Goal: Task Accomplishment & Management: Use online tool/utility

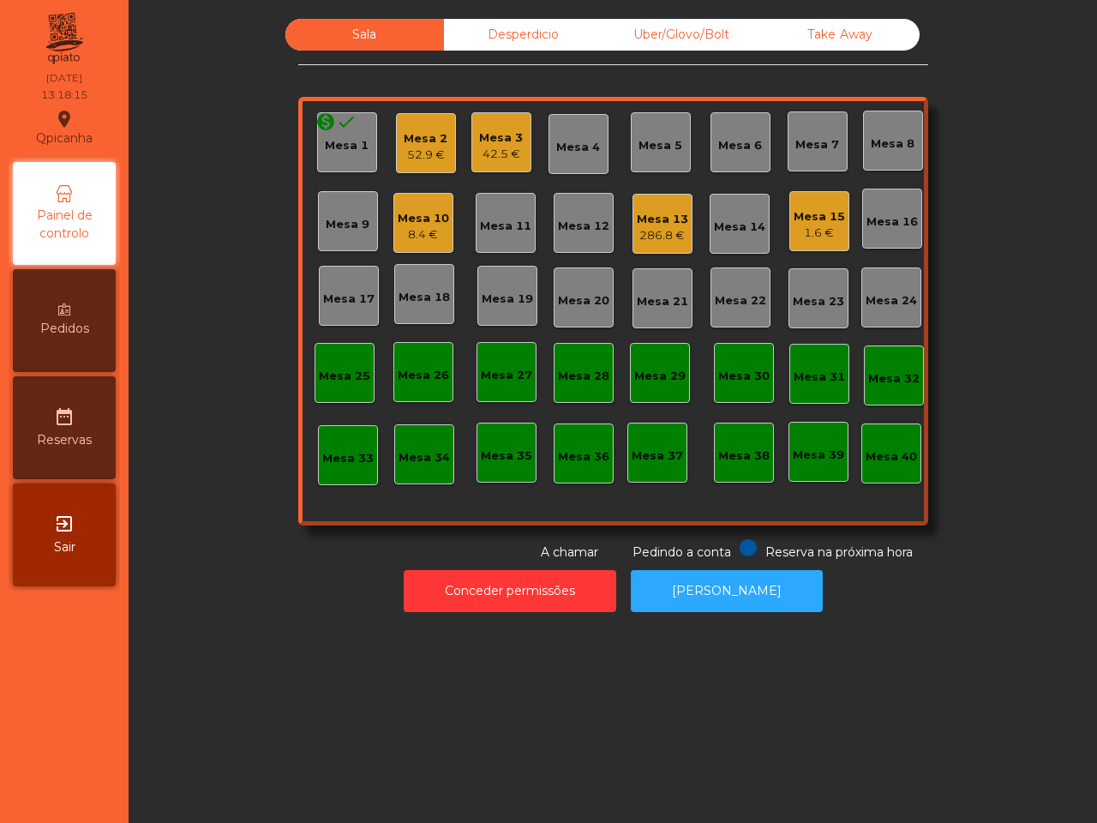
click at [413, 220] on div "Mesa 10" at bounding box center [423, 218] width 51 height 17
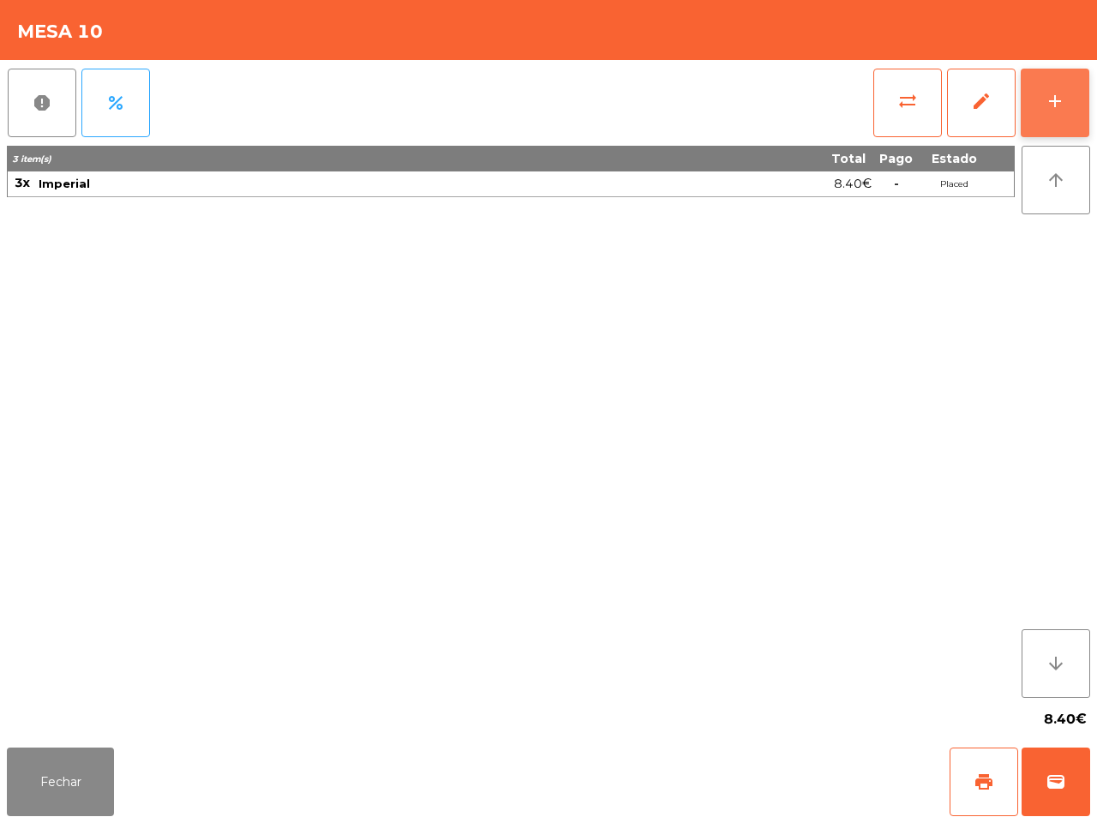
click at [1050, 86] on button "add" at bounding box center [1055, 103] width 69 height 69
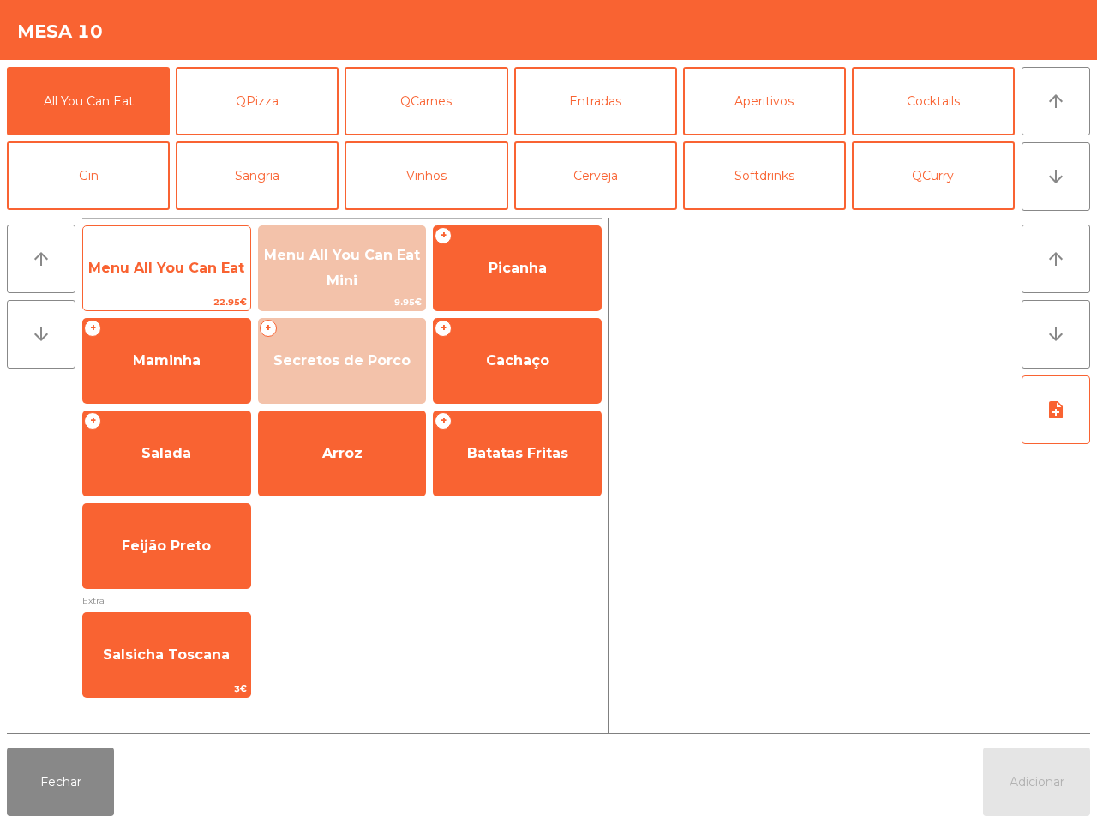
click at [216, 288] on span "Menu All You Can Eat" at bounding box center [166, 268] width 167 height 46
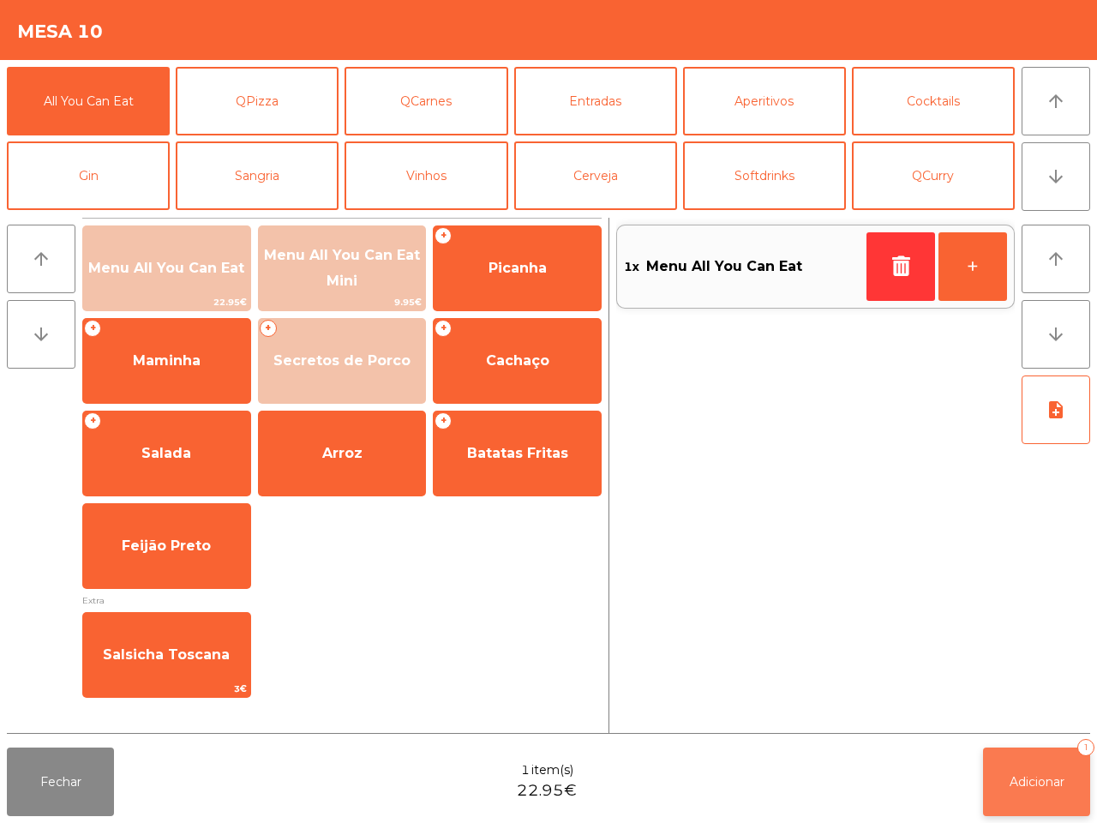
click at [1029, 778] on span "Adicionar" at bounding box center [1037, 781] width 55 height 15
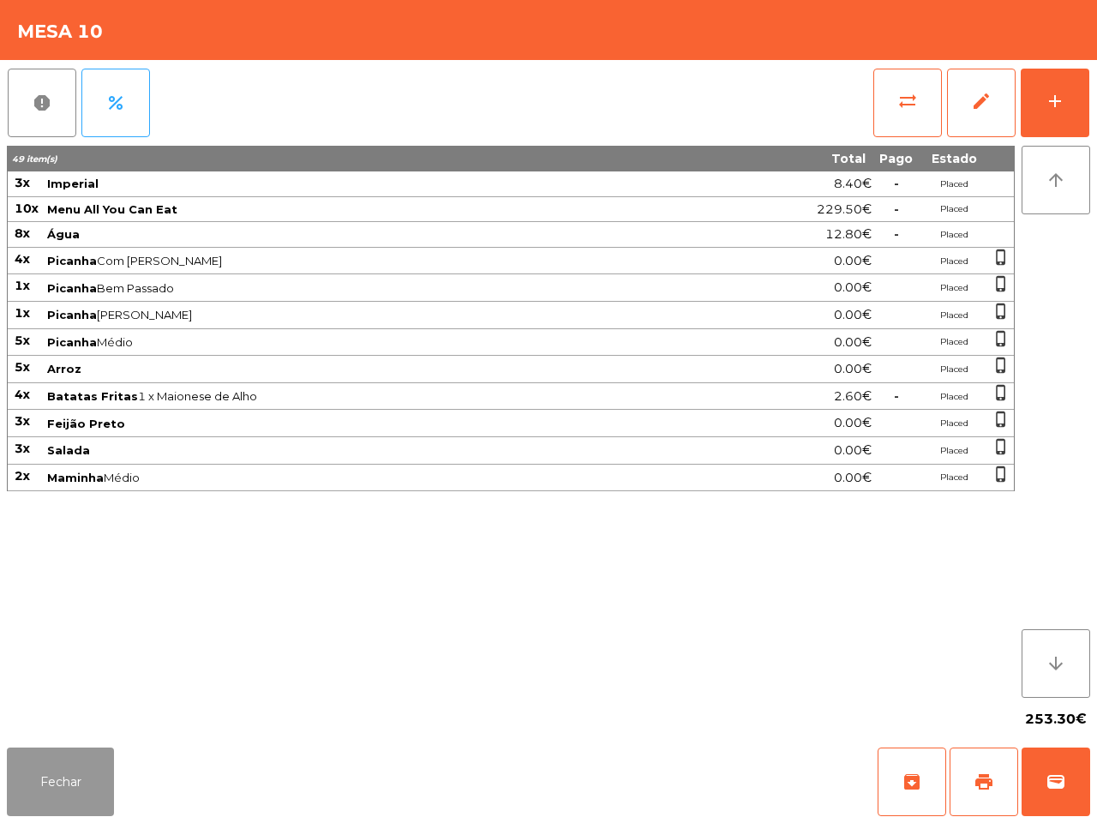
click at [48, 780] on button "Fechar" at bounding box center [60, 781] width 107 height 69
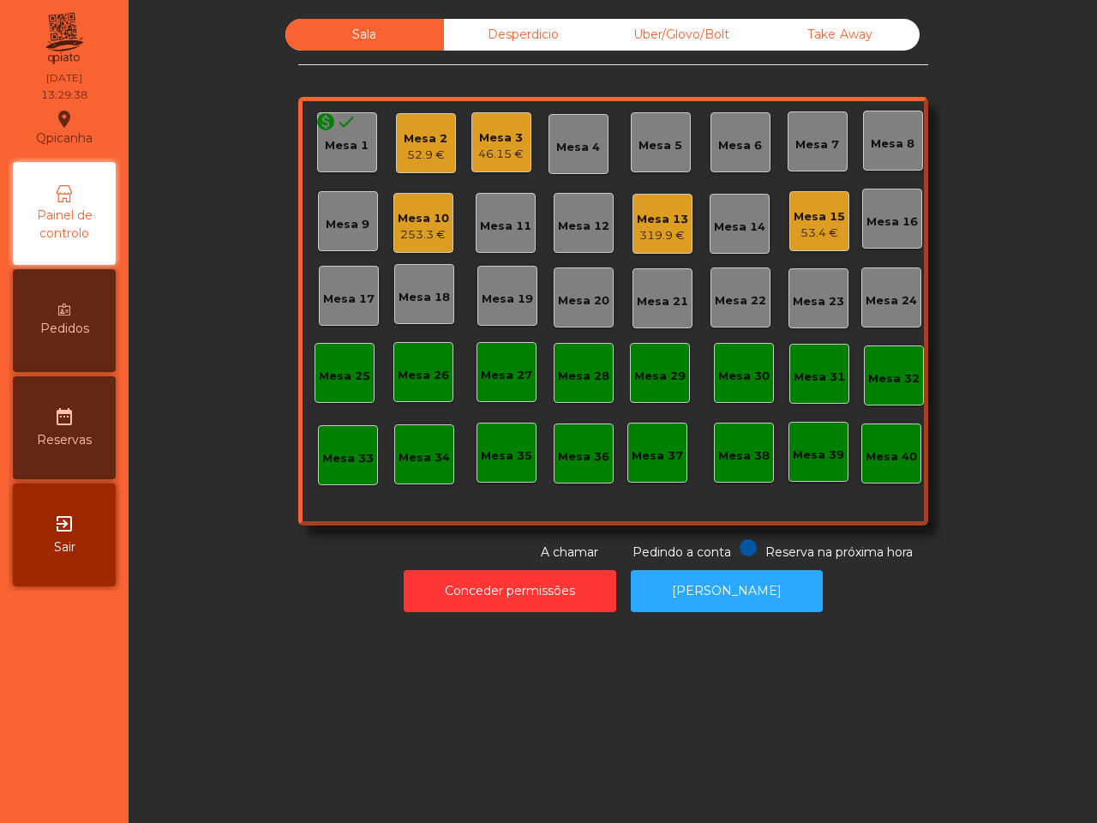
click at [660, 223] on div "Mesa 13" at bounding box center [662, 219] width 51 height 17
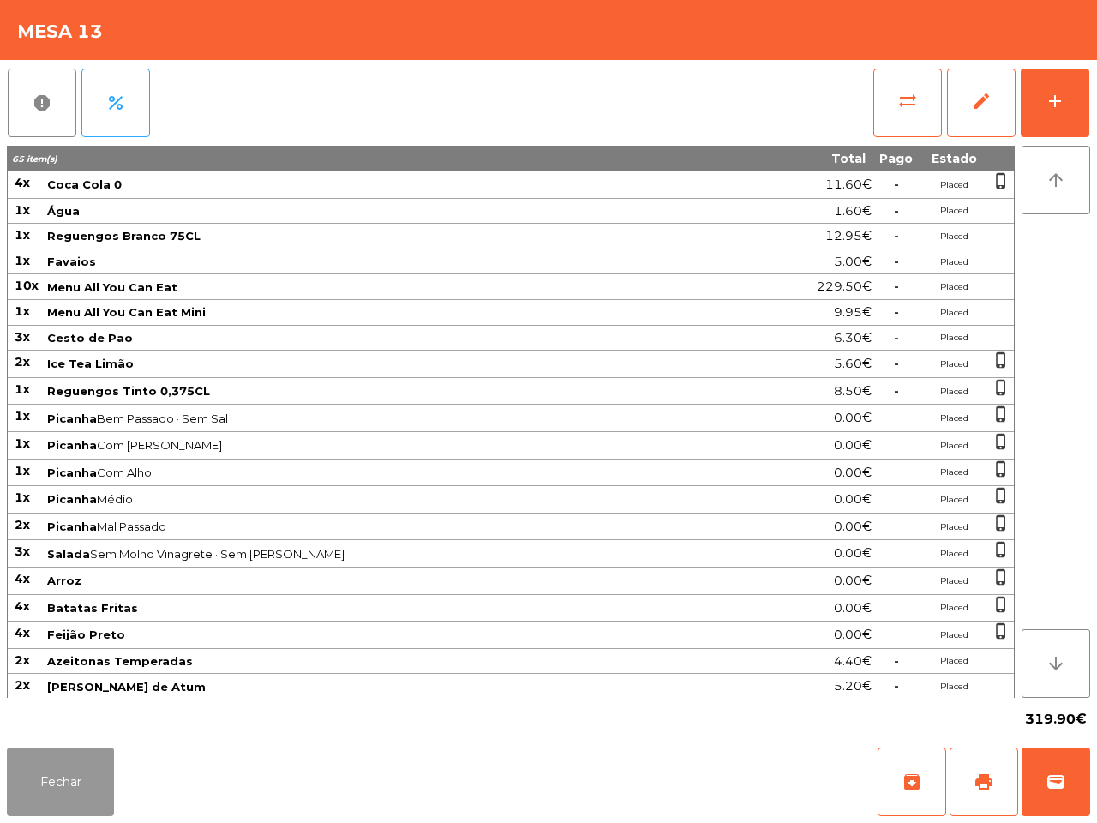
click at [64, 787] on button "Fechar" at bounding box center [60, 781] width 107 height 69
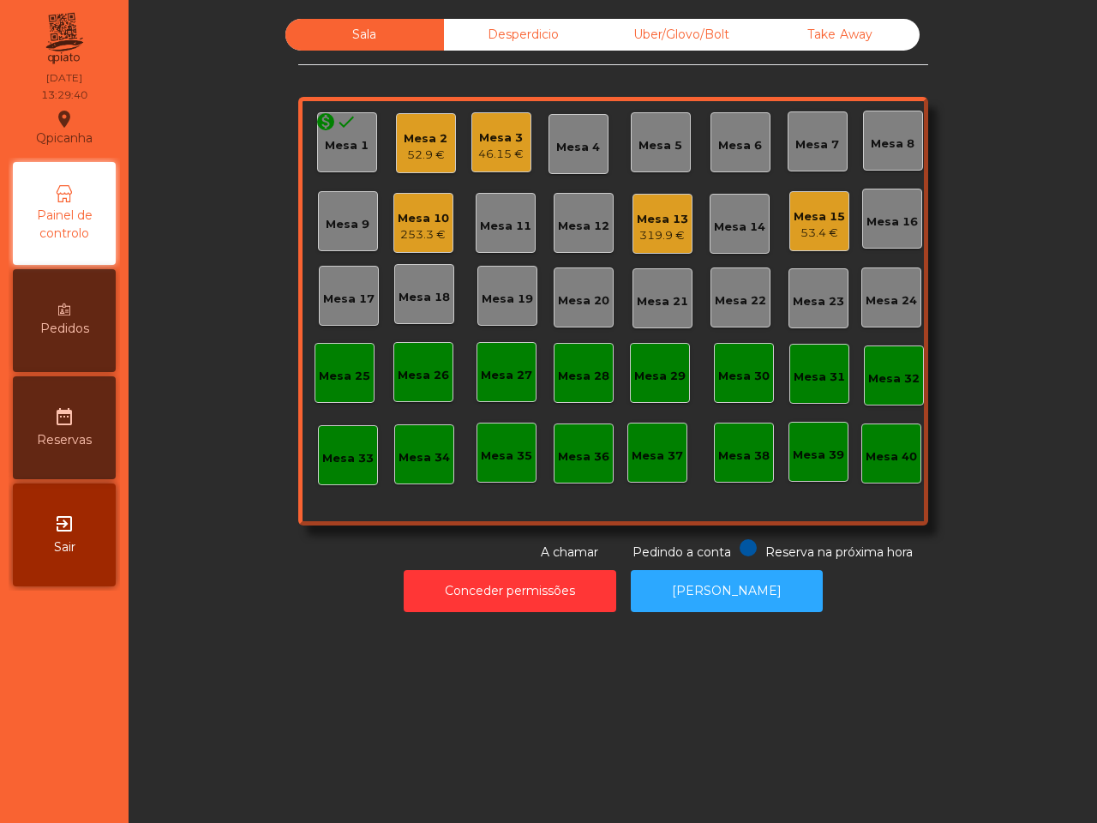
click at [424, 219] on div "Mesa 10" at bounding box center [423, 218] width 51 height 17
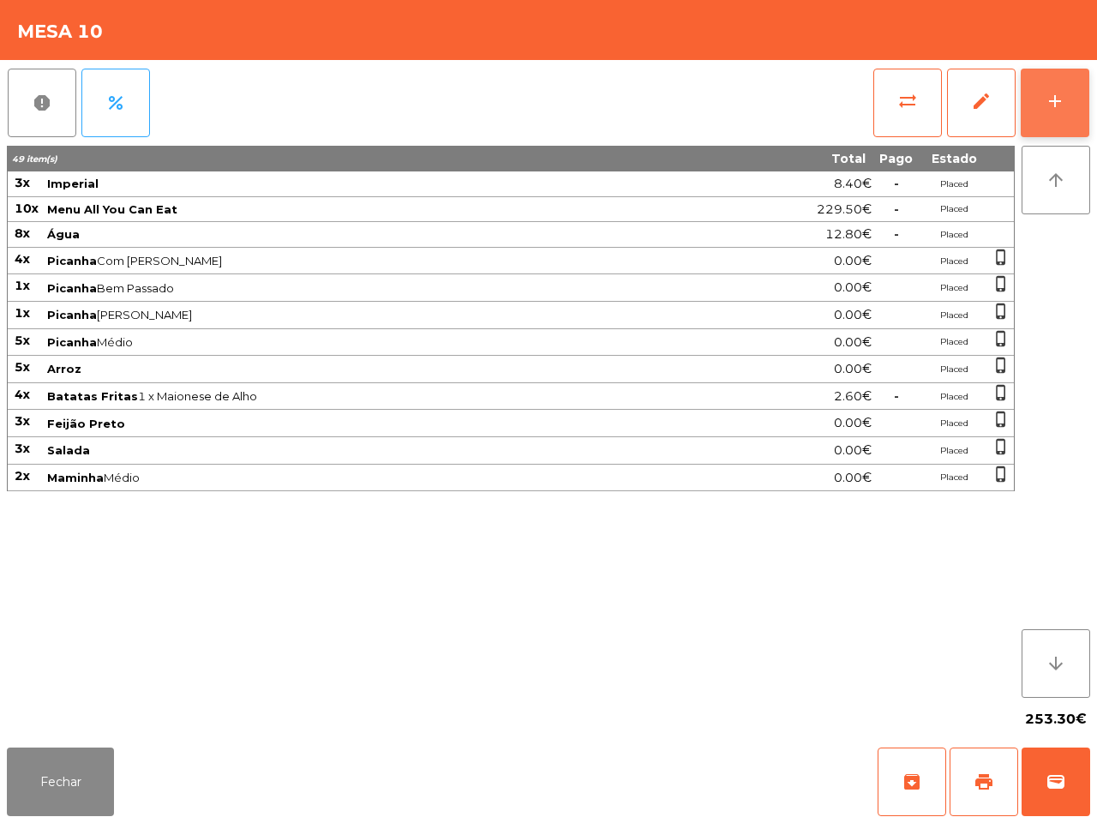
click at [1056, 97] on div "add" at bounding box center [1055, 101] width 21 height 21
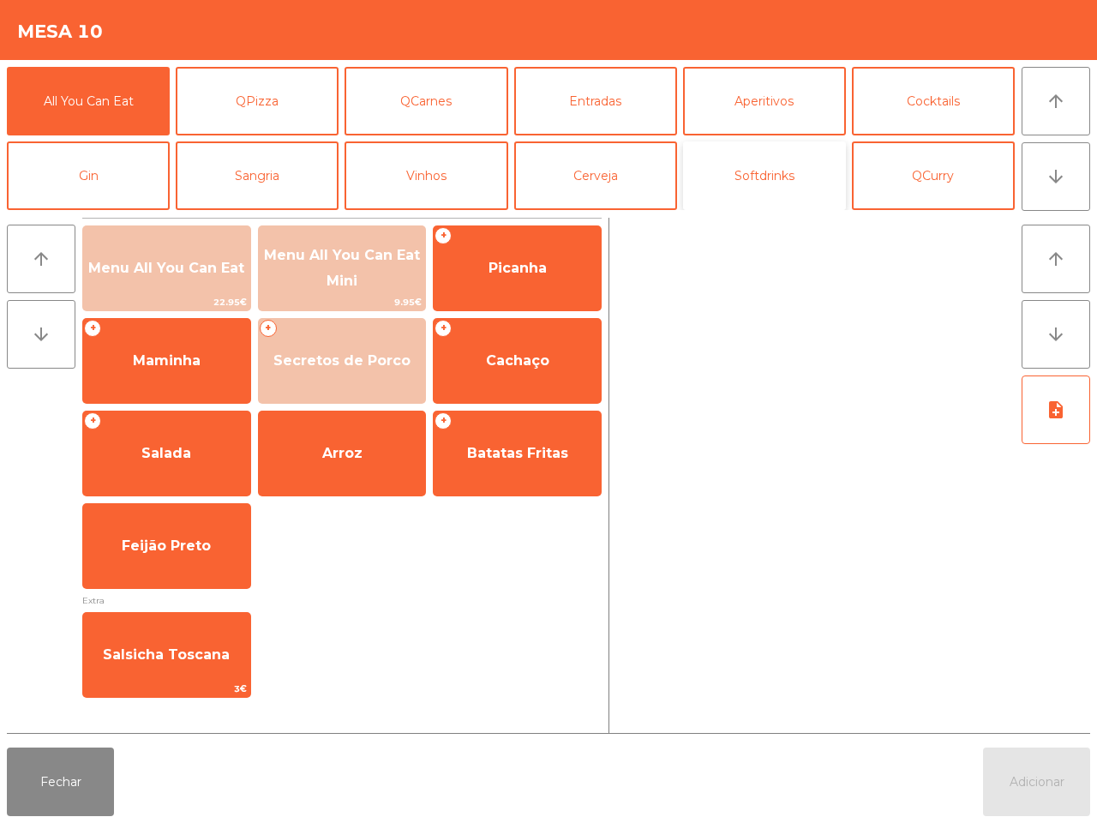
click at [714, 172] on button "Softdrinks" at bounding box center [764, 175] width 163 height 69
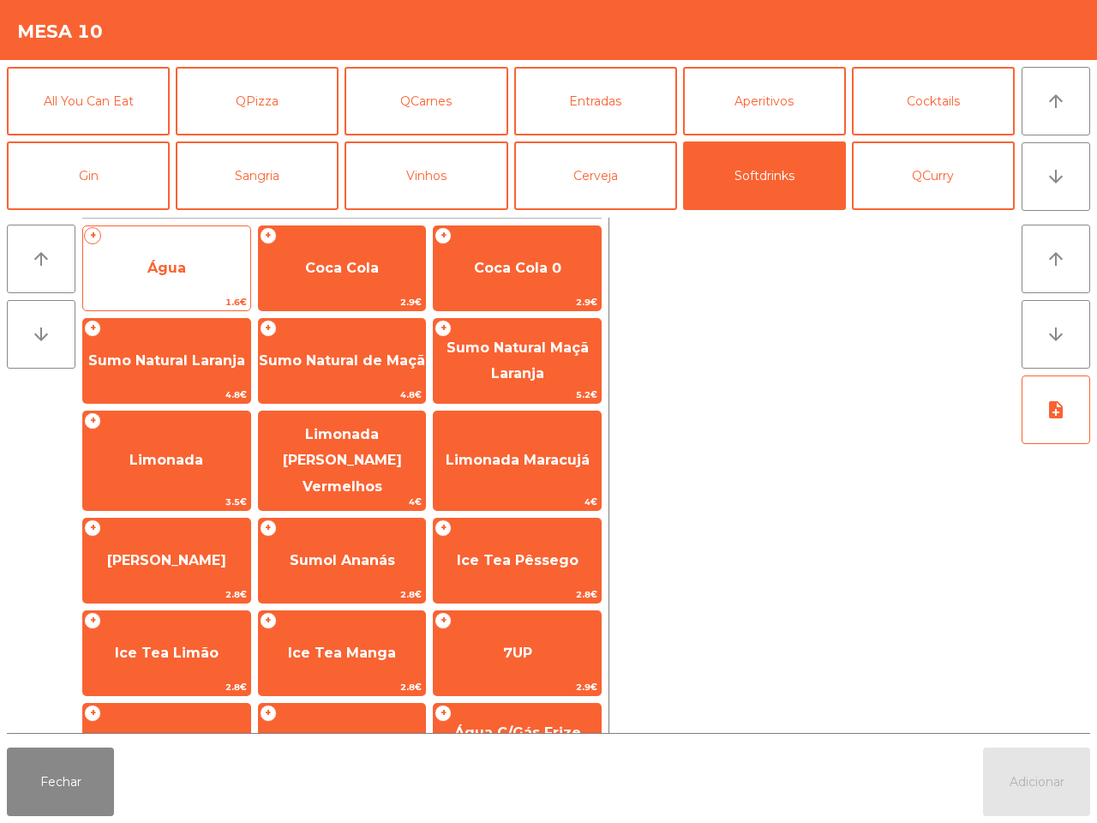
click at [217, 280] on span "Água" at bounding box center [166, 268] width 167 height 46
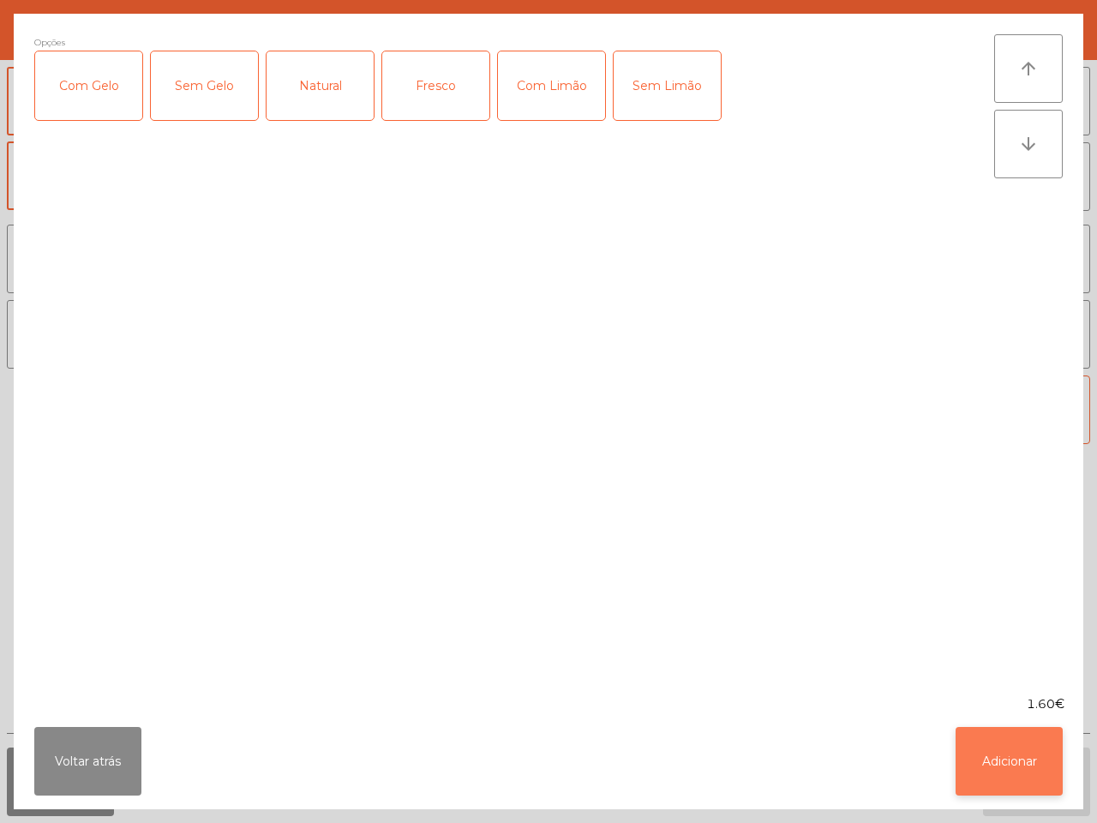
click at [993, 761] on button "Adicionar" at bounding box center [1009, 761] width 107 height 69
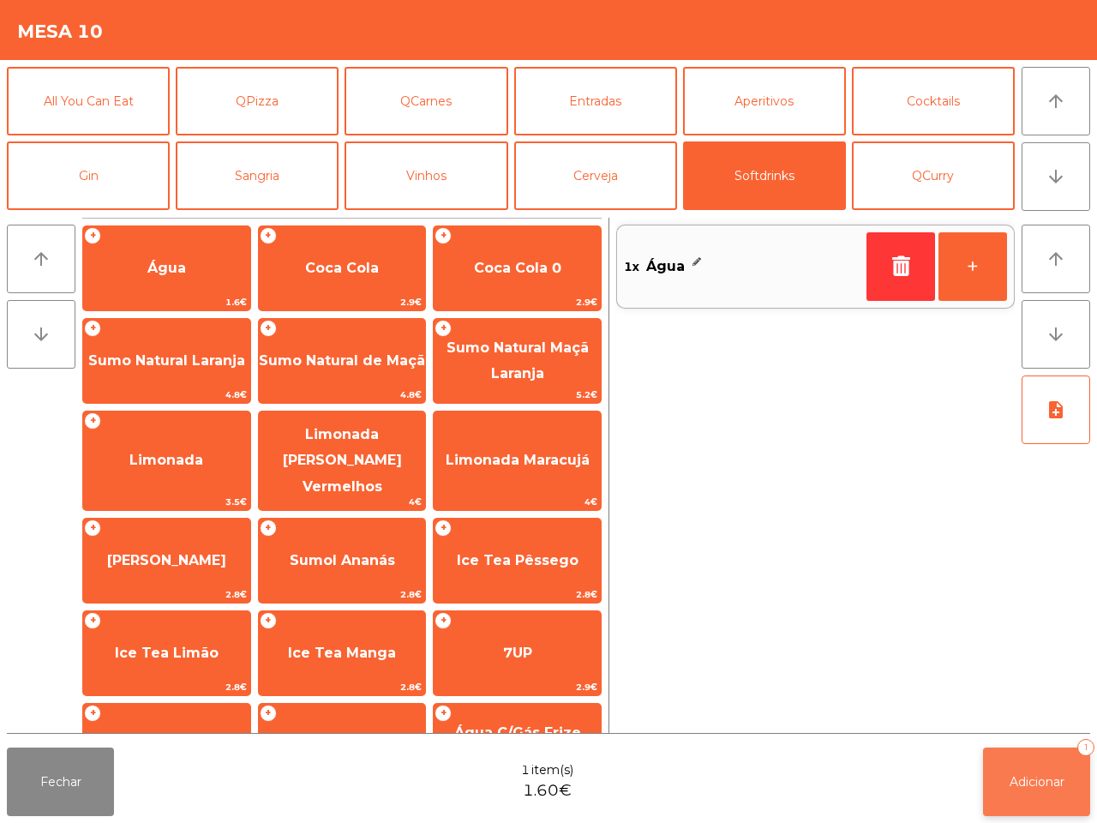
click at [987, 783] on button "Adicionar 1" at bounding box center [1036, 781] width 107 height 69
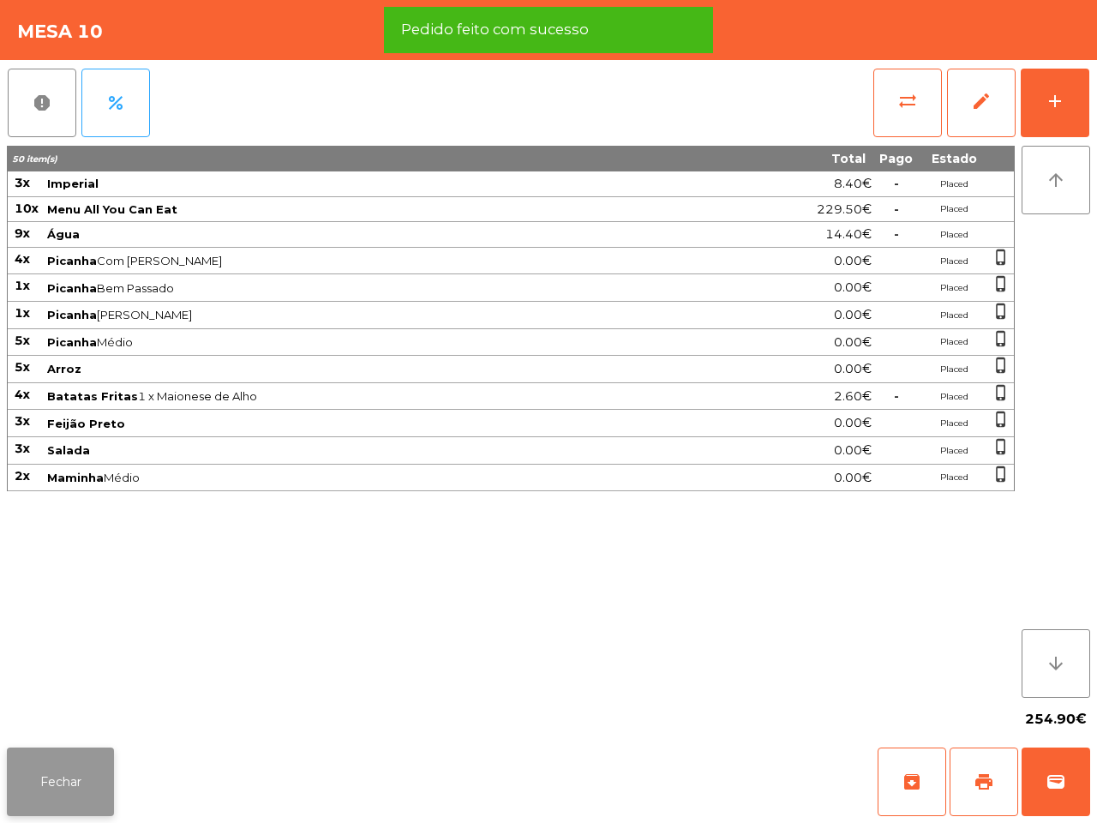
click at [61, 773] on button "Fechar" at bounding box center [60, 781] width 107 height 69
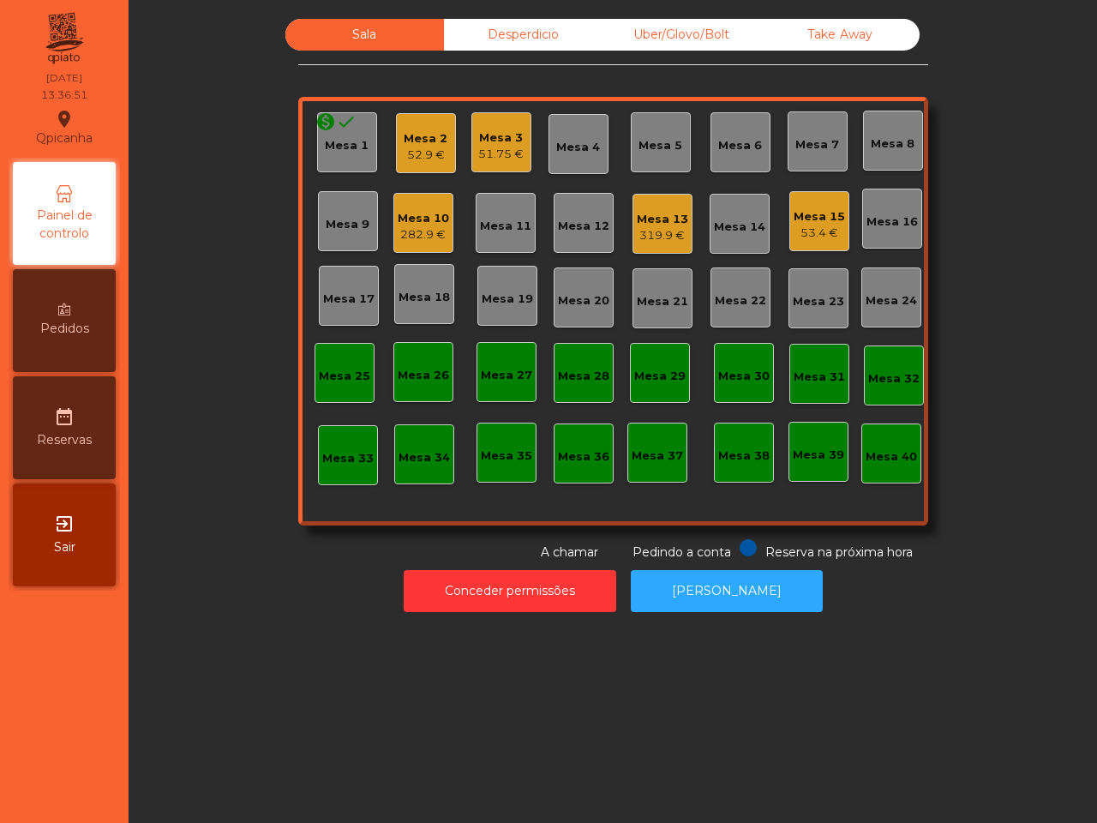
click at [57, 697] on nav "Qpicanha location_on [DATE] 13:36:51 Painel de controlo Pedidos date_range Rese…" at bounding box center [64, 411] width 129 height 823
click at [412, 210] on div "Mesa 10" at bounding box center [423, 218] width 51 height 17
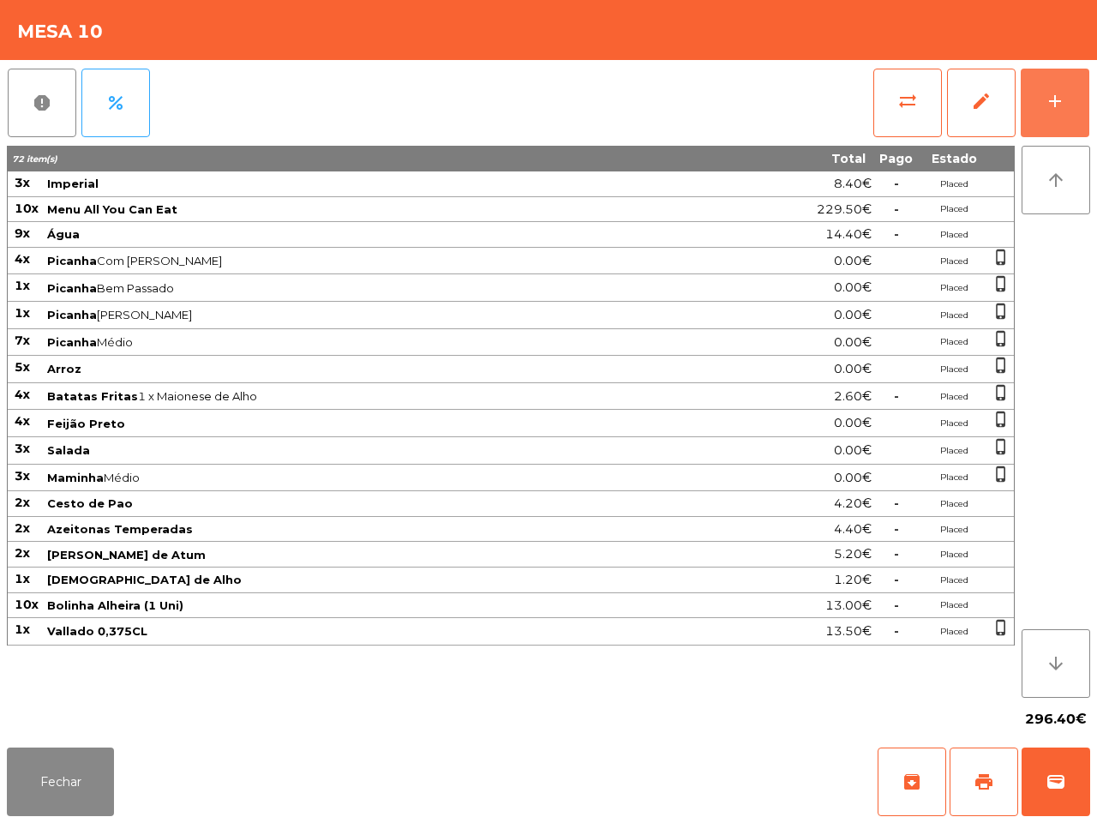
click at [1059, 87] on button "add" at bounding box center [1055, 103] width 69 height 69
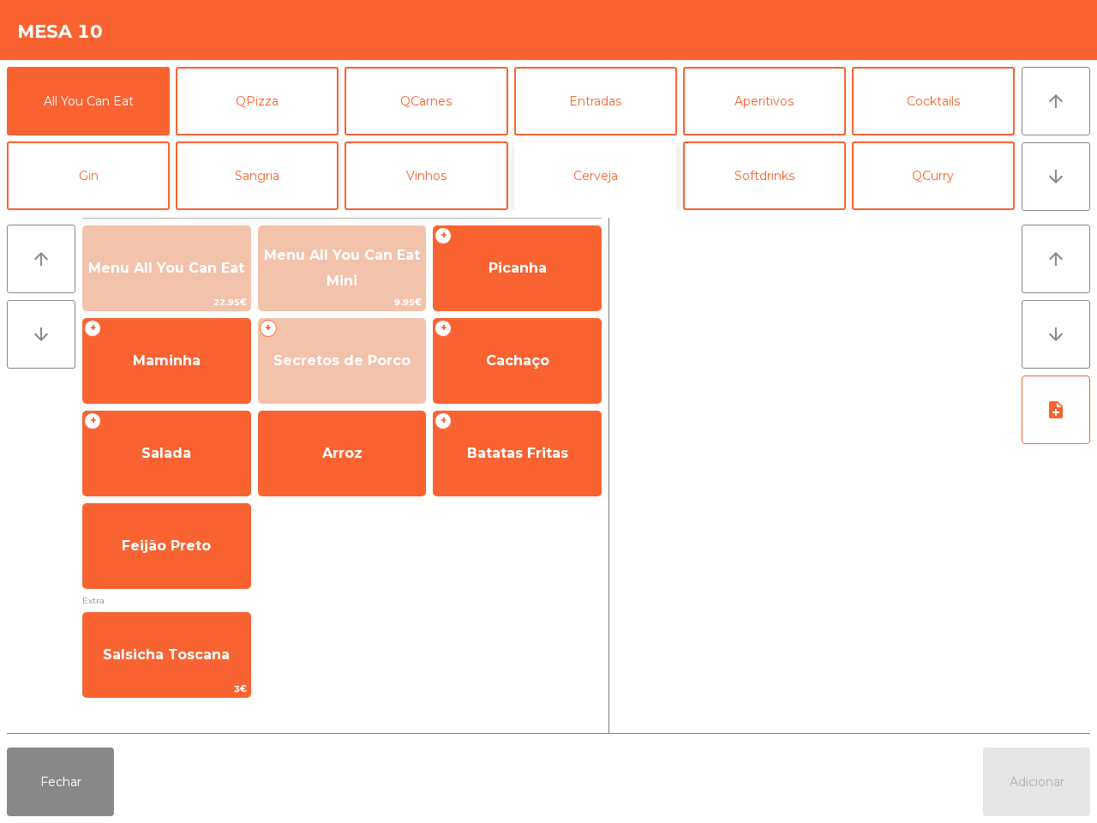
click at [575, 176] on button "Cerveja" at bounding box center [595, 175] width 163 height 69
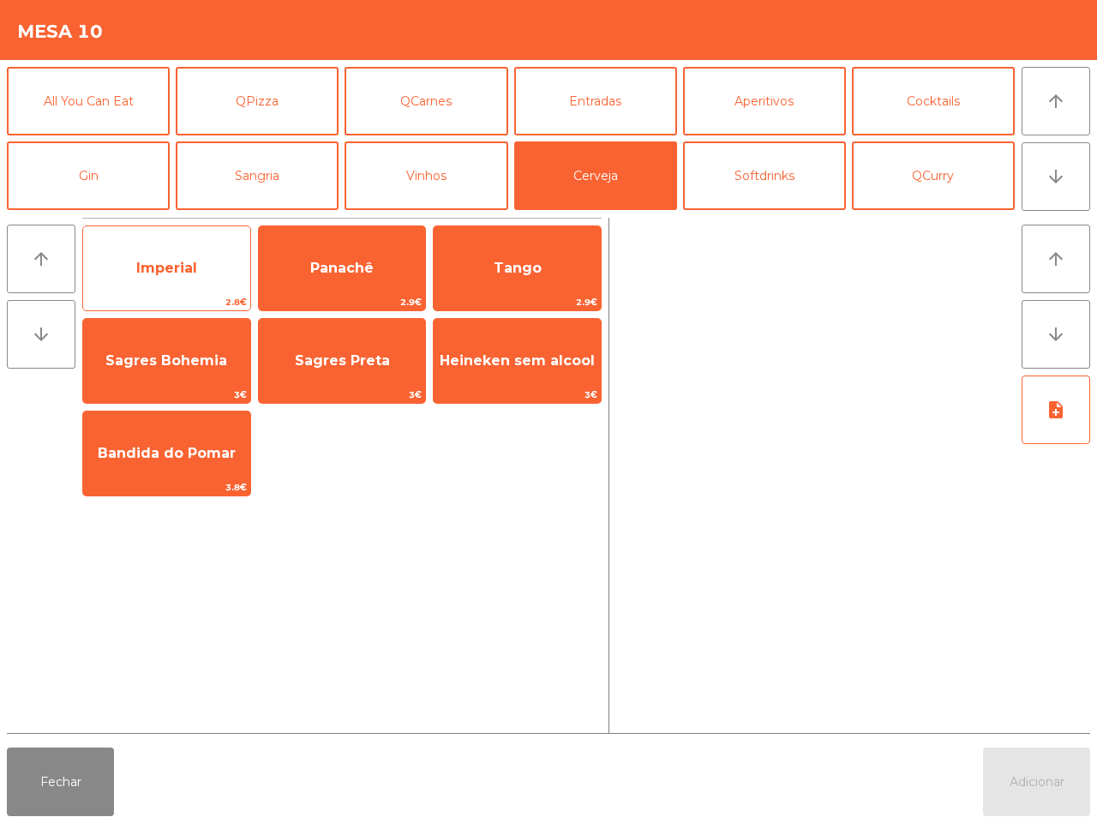
click at [189, 280] on span "Imperial" at bounding box center [166, 268] width 167 height 46
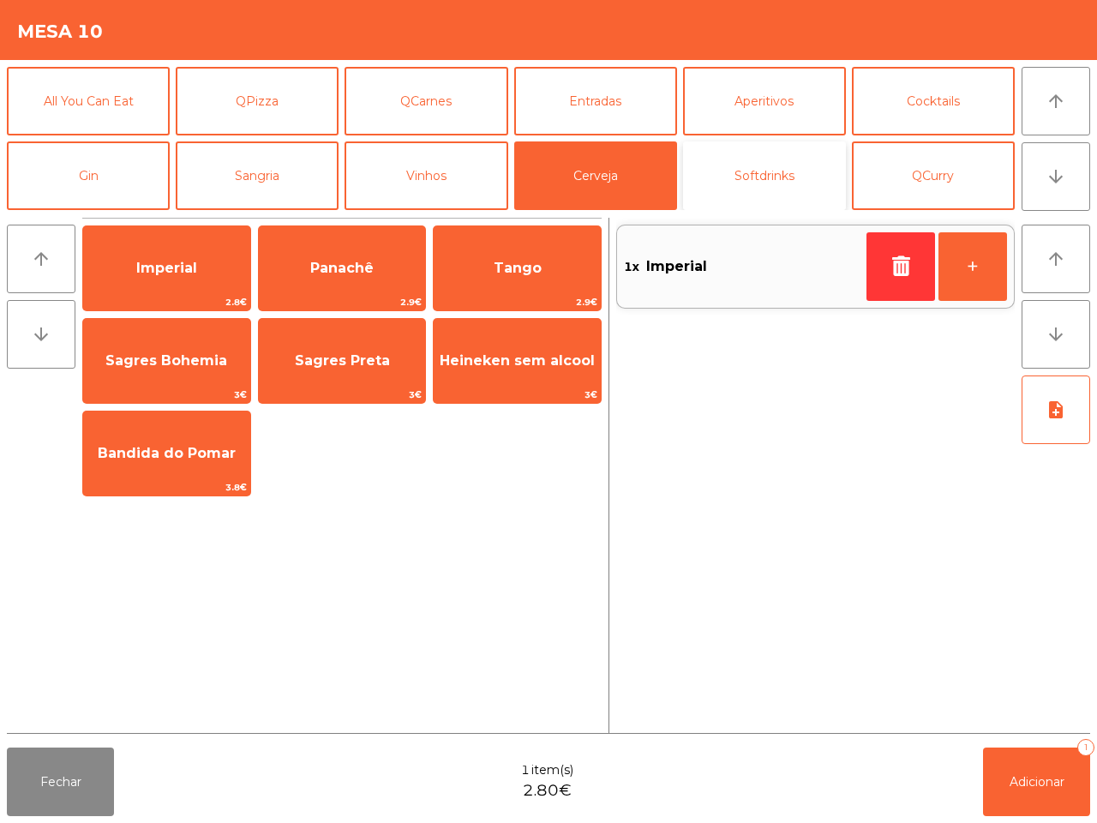
click at [799, 177] on button "Softdrinks" at bounding box center [764, 175] width 163 height 69
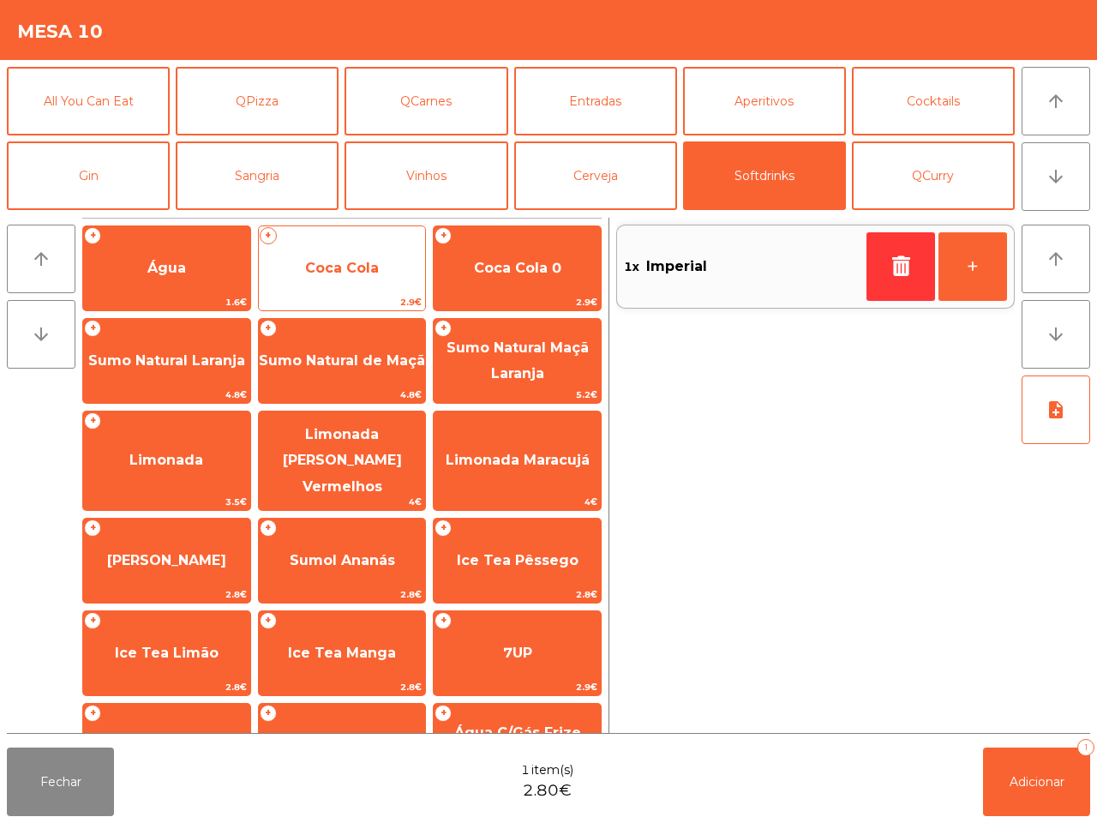
click at [411, 254] on span "Coca Cola" at bounding box center [342, 268] width 167 height 46
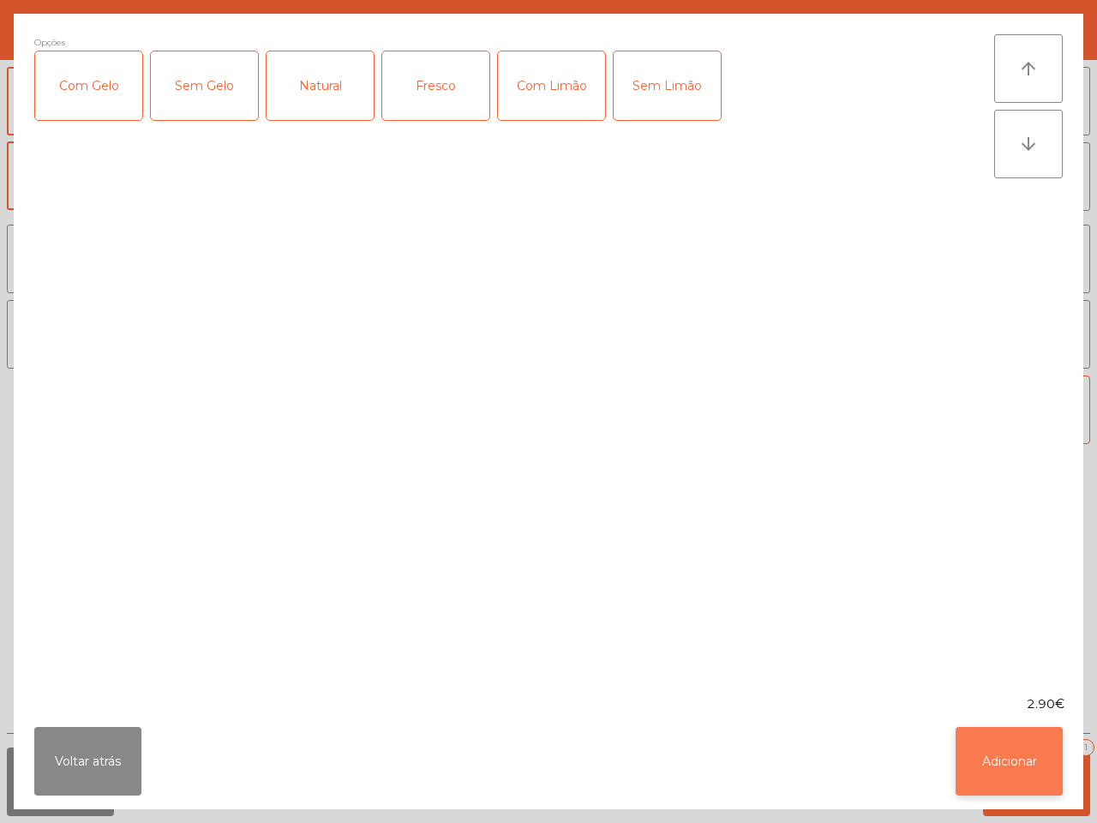
click at [1021, 761] on button "Adicionar" at bounding box center [1009, 761] width 107 height 69
click at [1035, 777] on span "Adicionar" at bounding box center [1037, 781] width 55 height 15
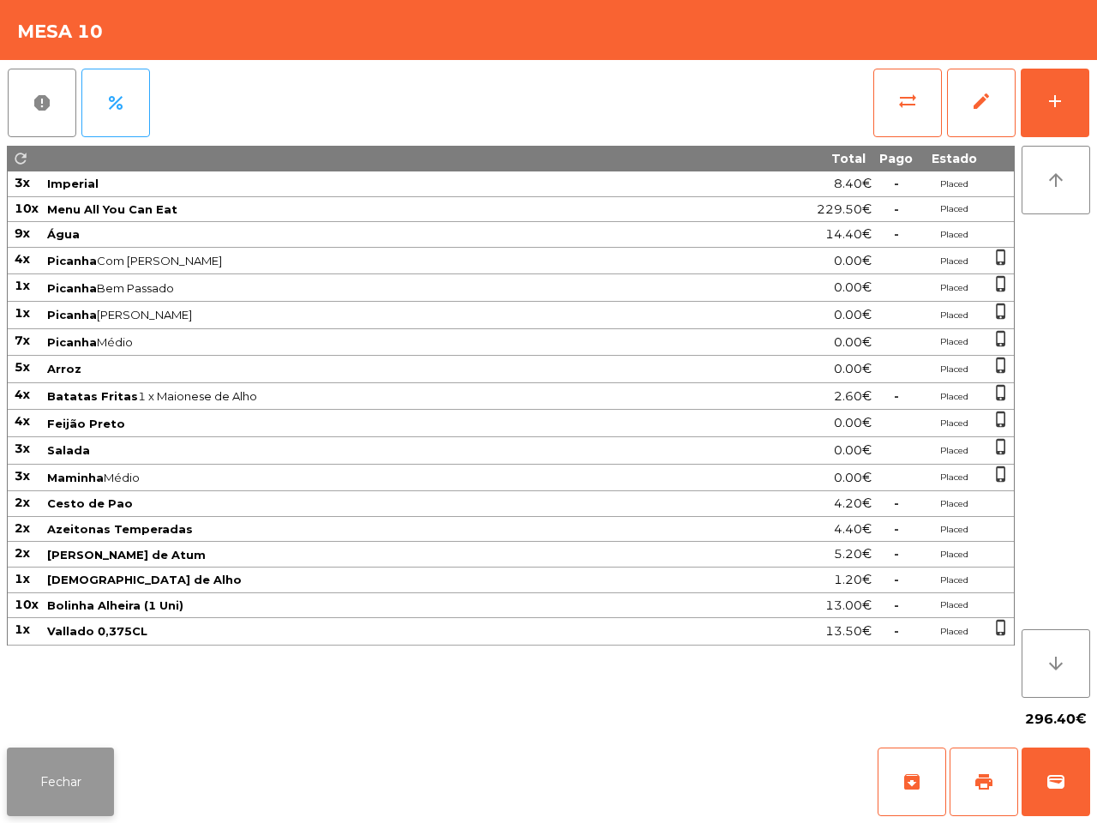
click at [62, 783] on button "Fechar" at bounding box center [60, 781] width 107 height 69
